Goal: Task Accomplishment & Management: Use online tool/utility

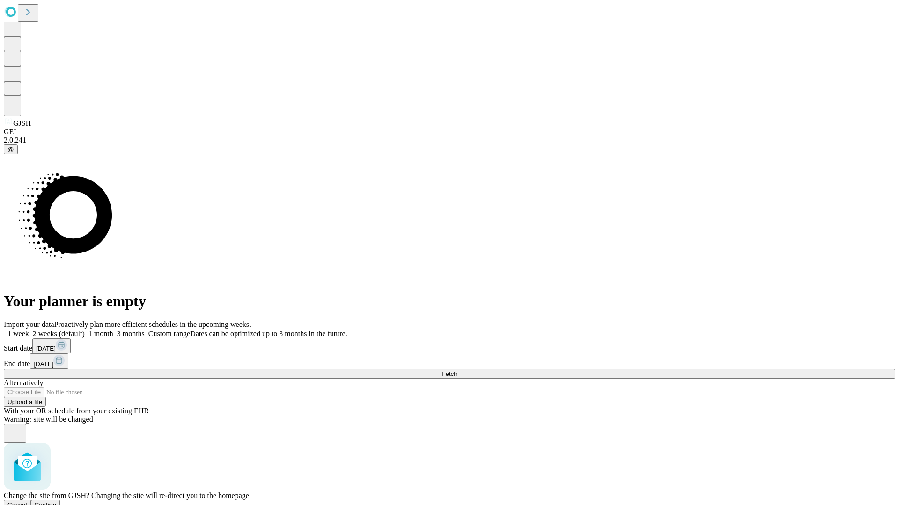
click at [57, 502] on span "Confirm" at bounding box center [46, 505] width 22 height 7
click at [113, 330] on label "1 month" at bounding box center [99, 334] width 29 height 8
click at [457, 371] on span "Fetch" at bounding box center [448, 374] width 15 height 7
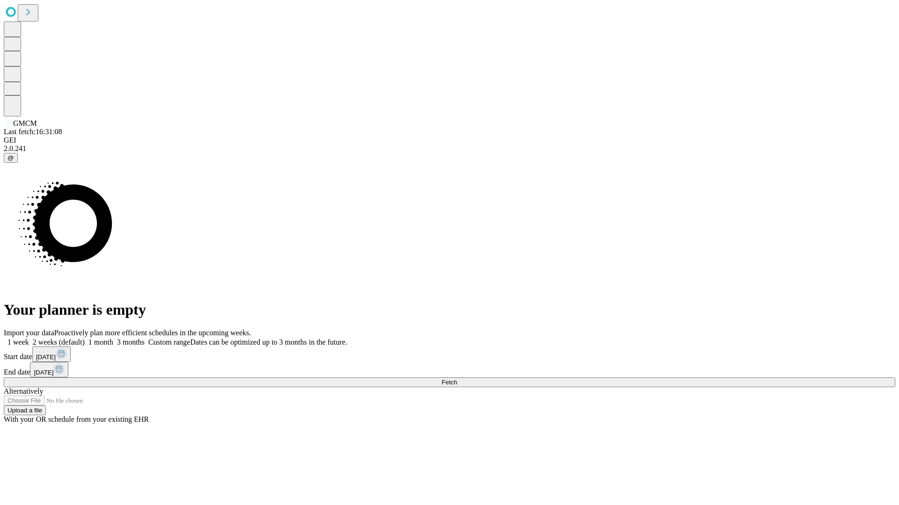
click at [113, 338] on label "1 month" at bounding box center [99, 342] width 29 height 8
click at [457, 379] on span "Fetch" at bounding box center [448, 382] width 15 height 7
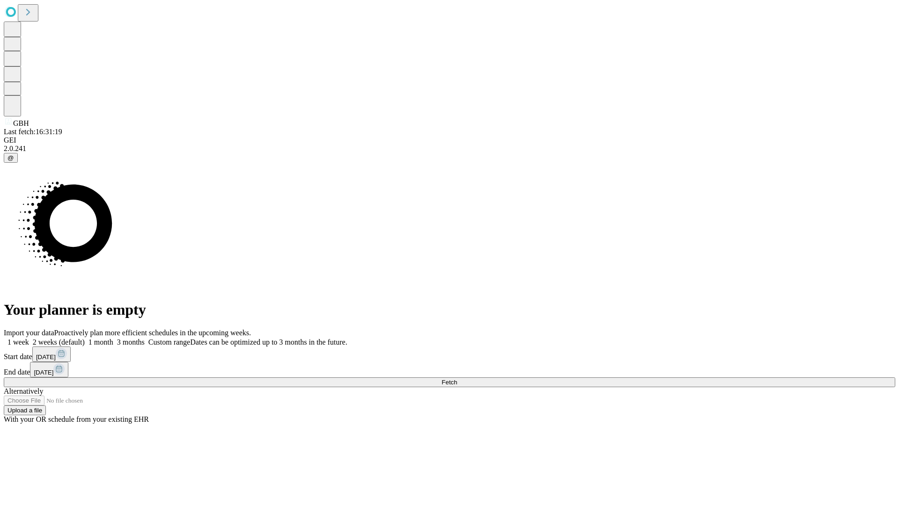
click at [113, 338] on label "1 month" at bounding box center [99, 342] width 29 height 8
click at [457, 379] on span "Fetch" at bounding box center [448, 382] width 15 height 7
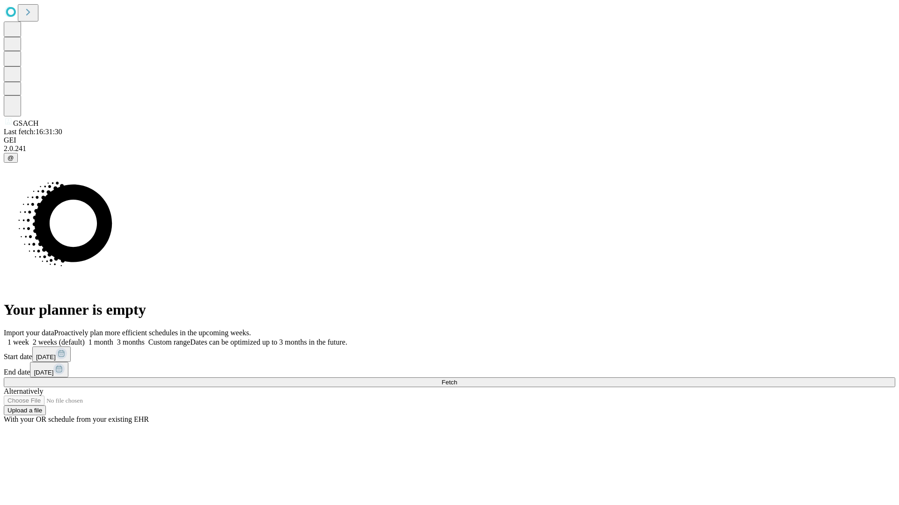
click at [113, 338] on label "1 month" at bounding box center [99, 342] width 29 height 8
click at [457, 379] on span "Fetch" at bounding box center [448, 382] width 15 height 7
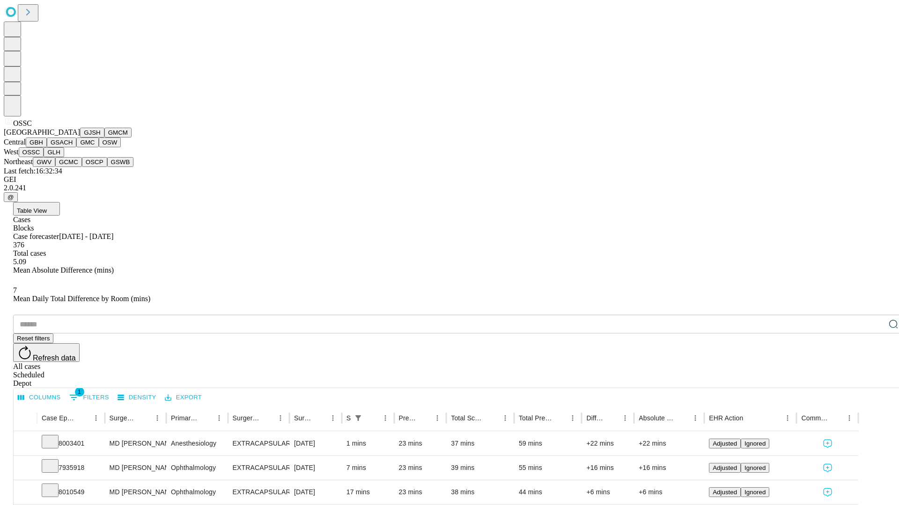
click at [64, 157] on button "GLH" at bounding box center [54, 152] width 20 height 10
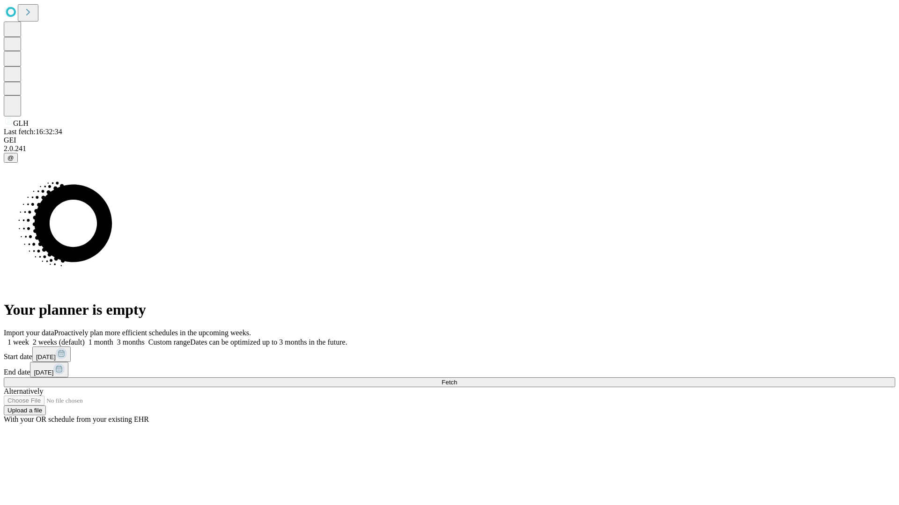
click at [457, 379] on span "Fetch" at bounding box center [448, 382] width 15 height 7
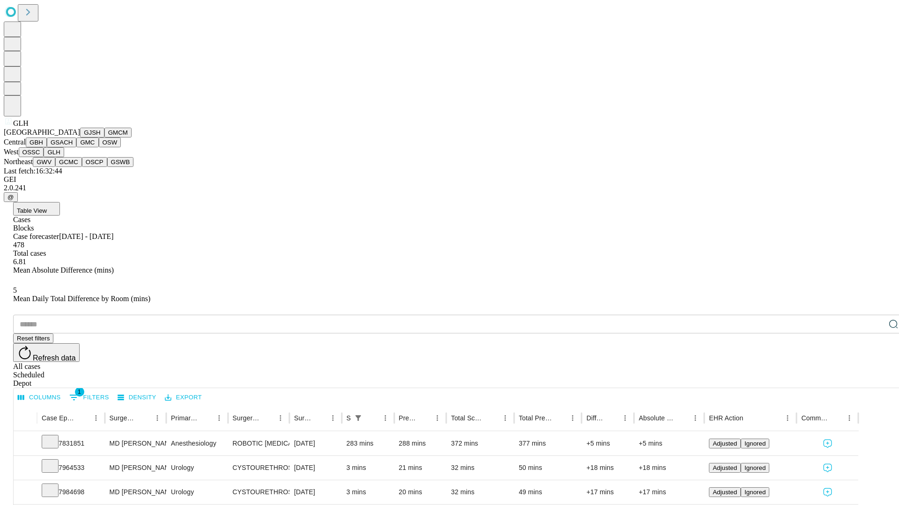
click at [55, 167] on button "GWV" at bounding box center [44, 162] width 22 height 10
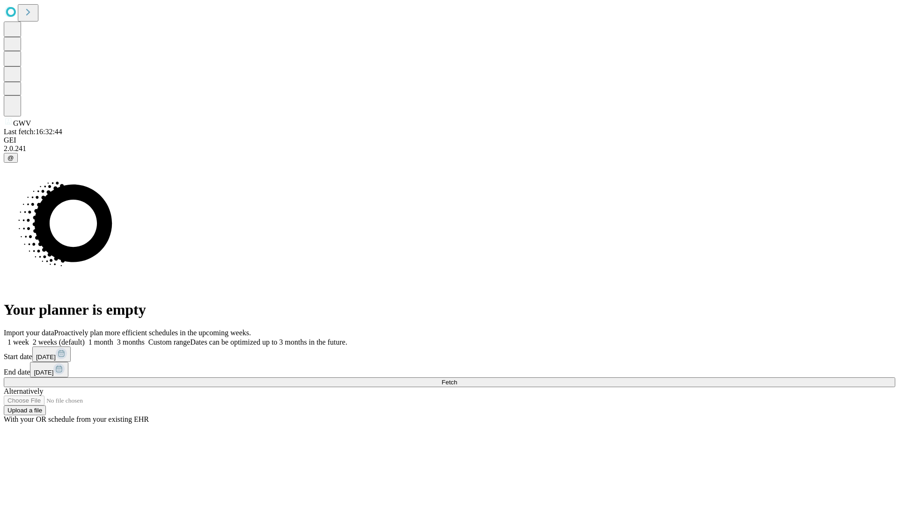
click at [113, 338] on label "1 month" at bounding box center [99, 342] width 29 height 8
click at [457, 379] on span "Fetch" at bounding box center [448, 382] width 15 height 7
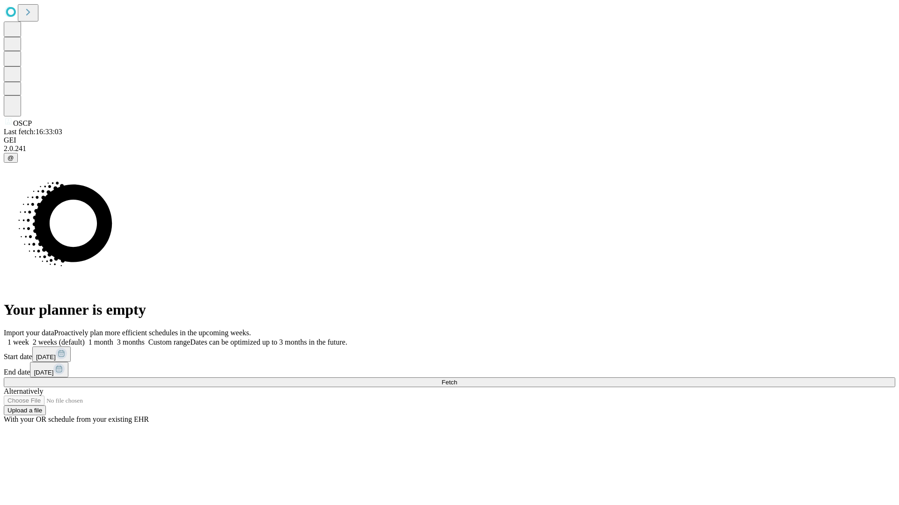
click at [113, 338] on label "1 month" at bounding box center [99, 342] width 29 height 8
click at [457, 379] on span "Fetch" at bounding box center [448, 382] width 15 height 7
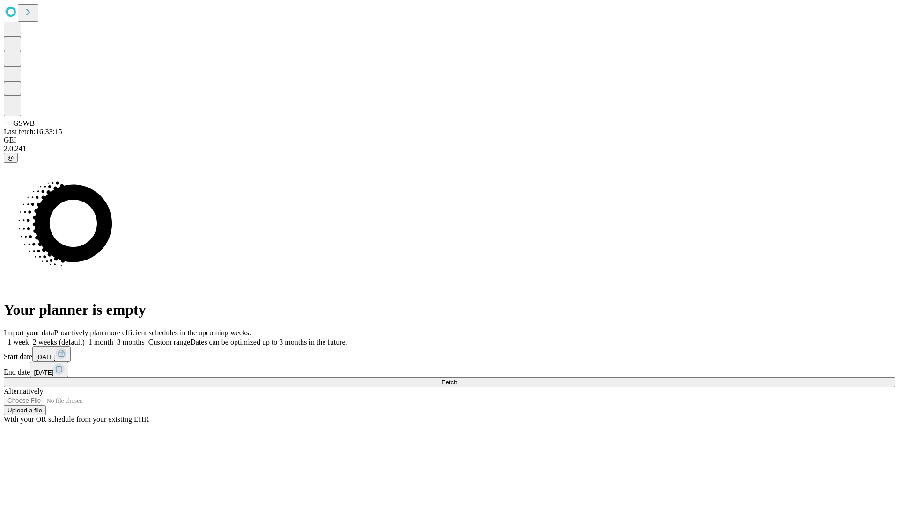
click at [113, 338] on label "1 month" at bounding box center [99, 342] width 29 height 8
click at [457, 379] on span "Fetch" at bounding box center [448, 382] width 15 height 7
